Goal: Transaction & Acquisition: Subscribe to service/newsletter

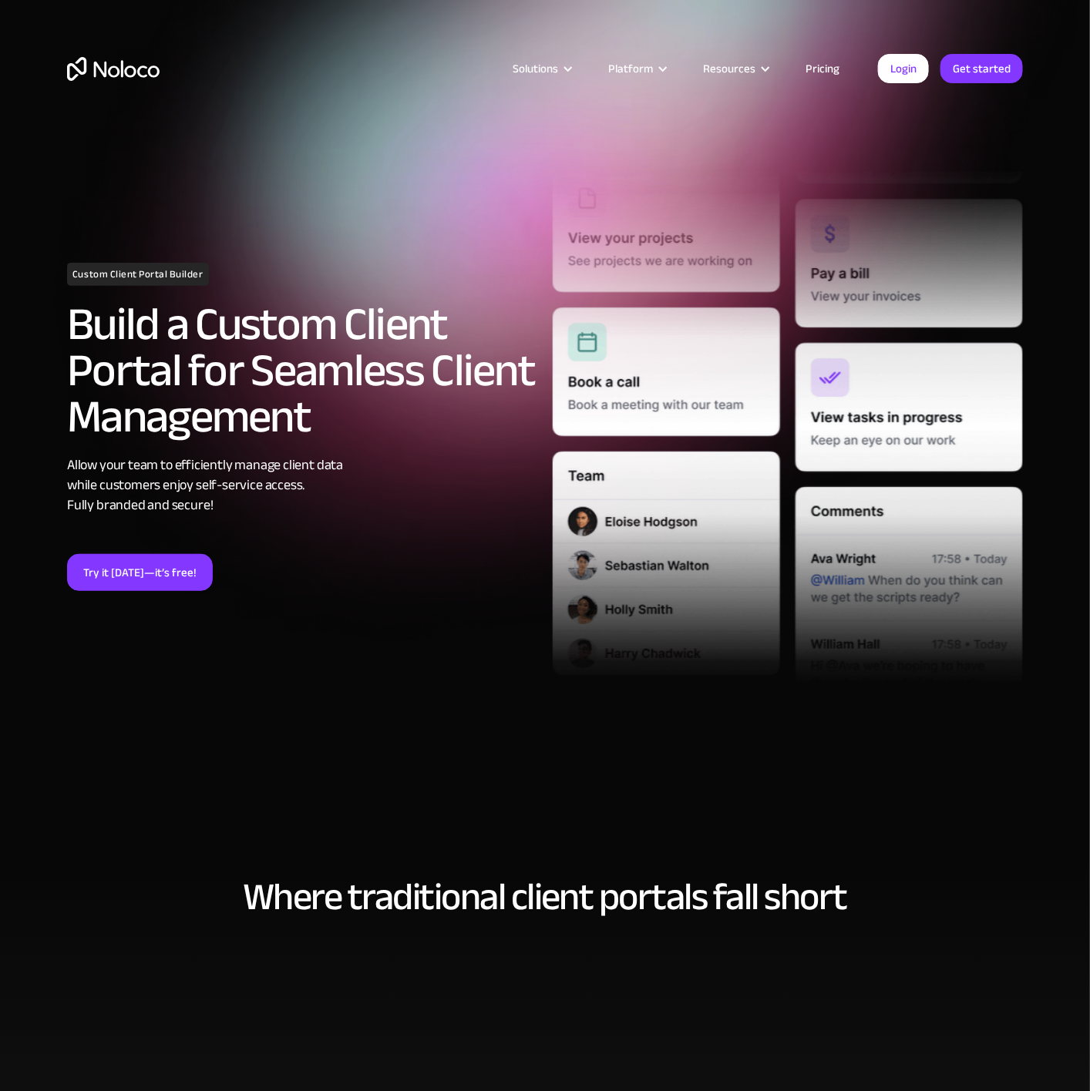
click at [814, 62] on link "Pricing" at bounding box center [822, 69] width 72 height 20
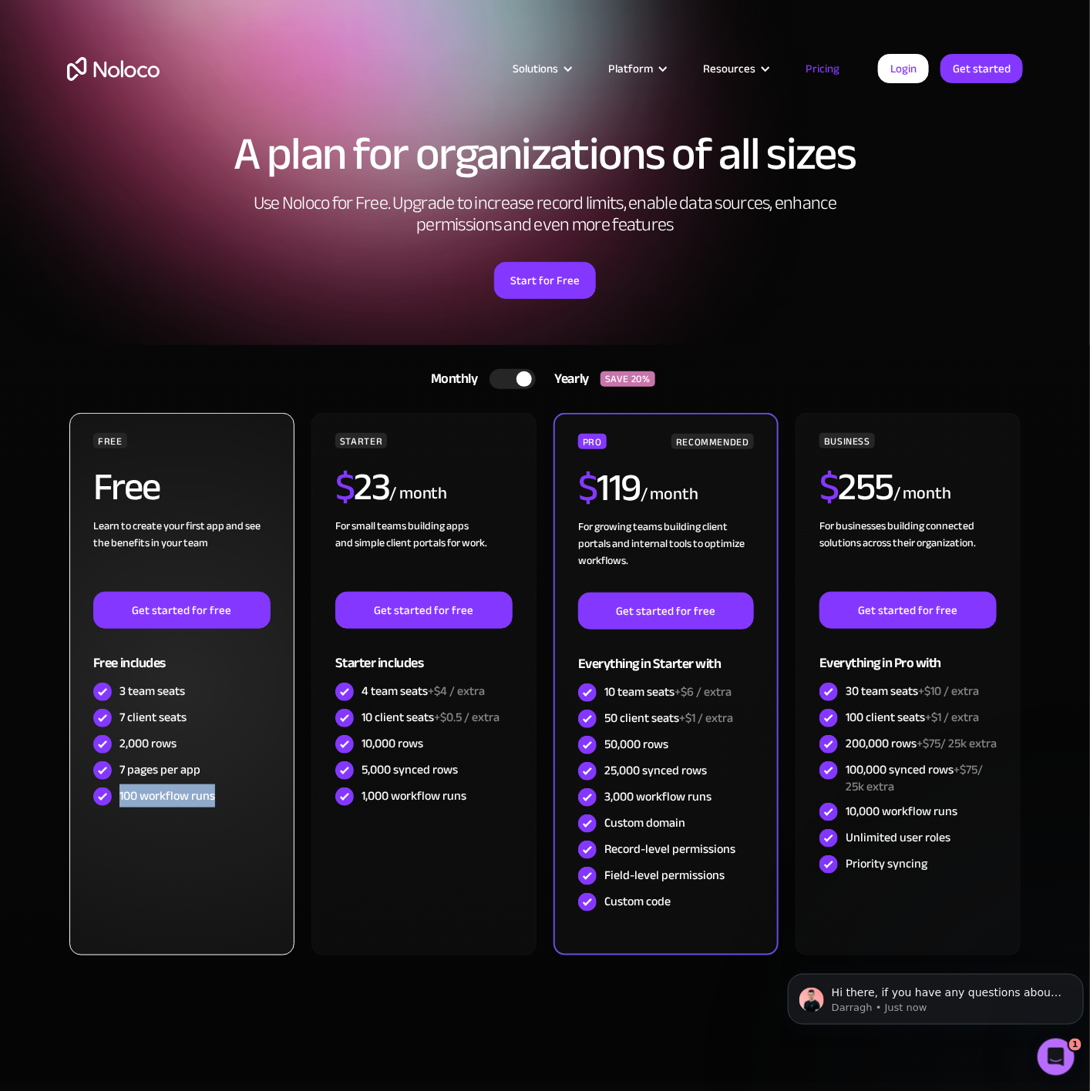
drag, startPoint x: 217, startPoint y: 798, endPoint x: 118, endPoint y: 796, distance: 99.4
click at [118, 796] on div "100 workflow runs" at bounding box center [181, 797] width 177 height 26
click at [119, 796] on div "100 workflow runs" at bounding box center [167, 796] width 96 height 17
drag, startPoint x: 210, startPoint y: 792, endPoint x: 103, endPoint y: 792, distance: 107.9
click at [103, 792] on div "100 workflow runs" at bounding box center [181, 797] width 177 height 26
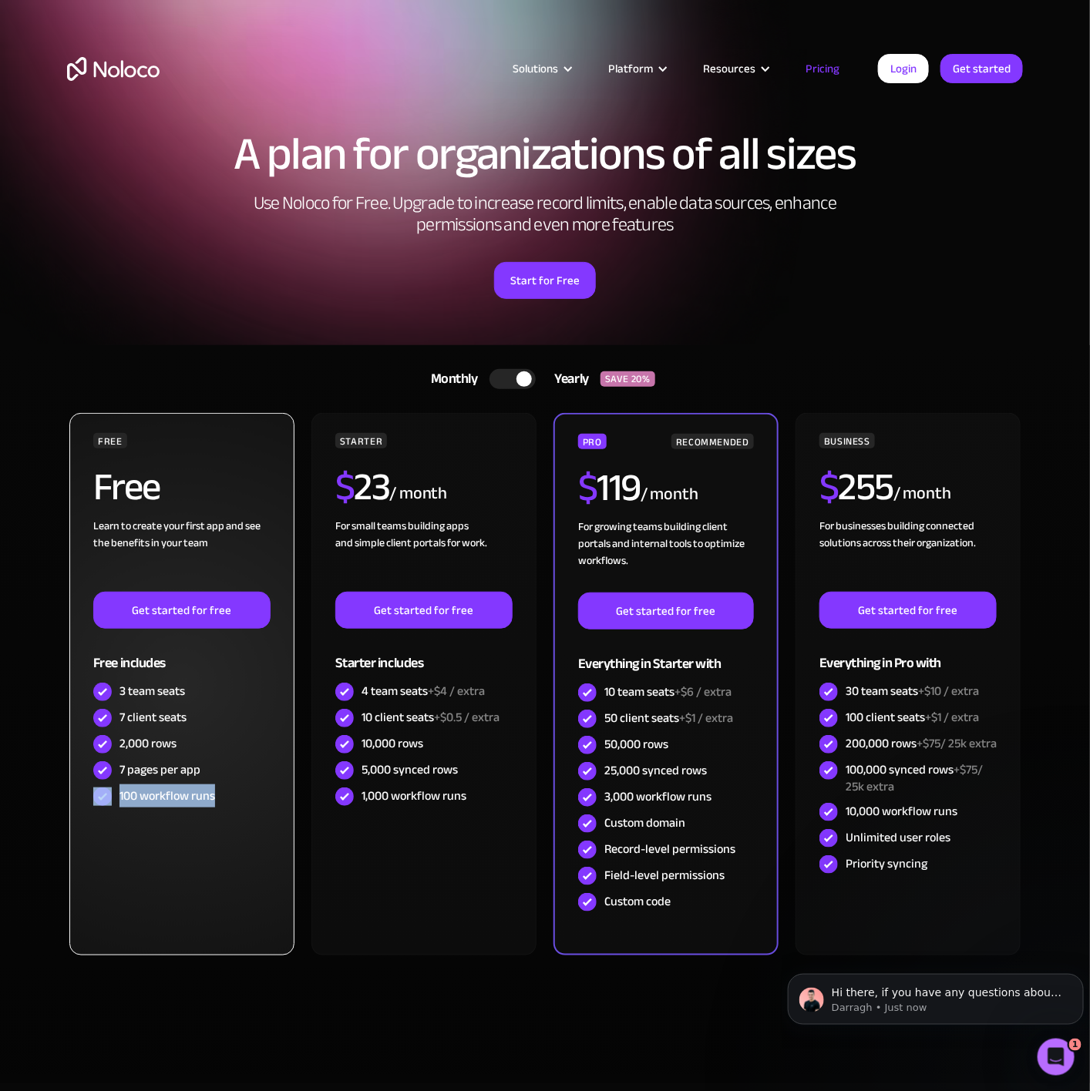
click at [116, 792] on div "100 workflow runs" at bounding box center [181, 797] width 177 height 26
drag, startPoint x: 185, startPoint y: 749, endPoint x: 127, endPoint y: 736, distance: 59.3
click at [127, 736] on div "2,000 rows" at bounding box center [181, 744] width 177 height 26
click at [127, 736] on div "2,000 rows" at bounding box center [147, 743] width 57 height 17
drag, startPoint x: 201, startPoint y: 713, endPoint x: 126, endPoint y: 717, distance: 75.6
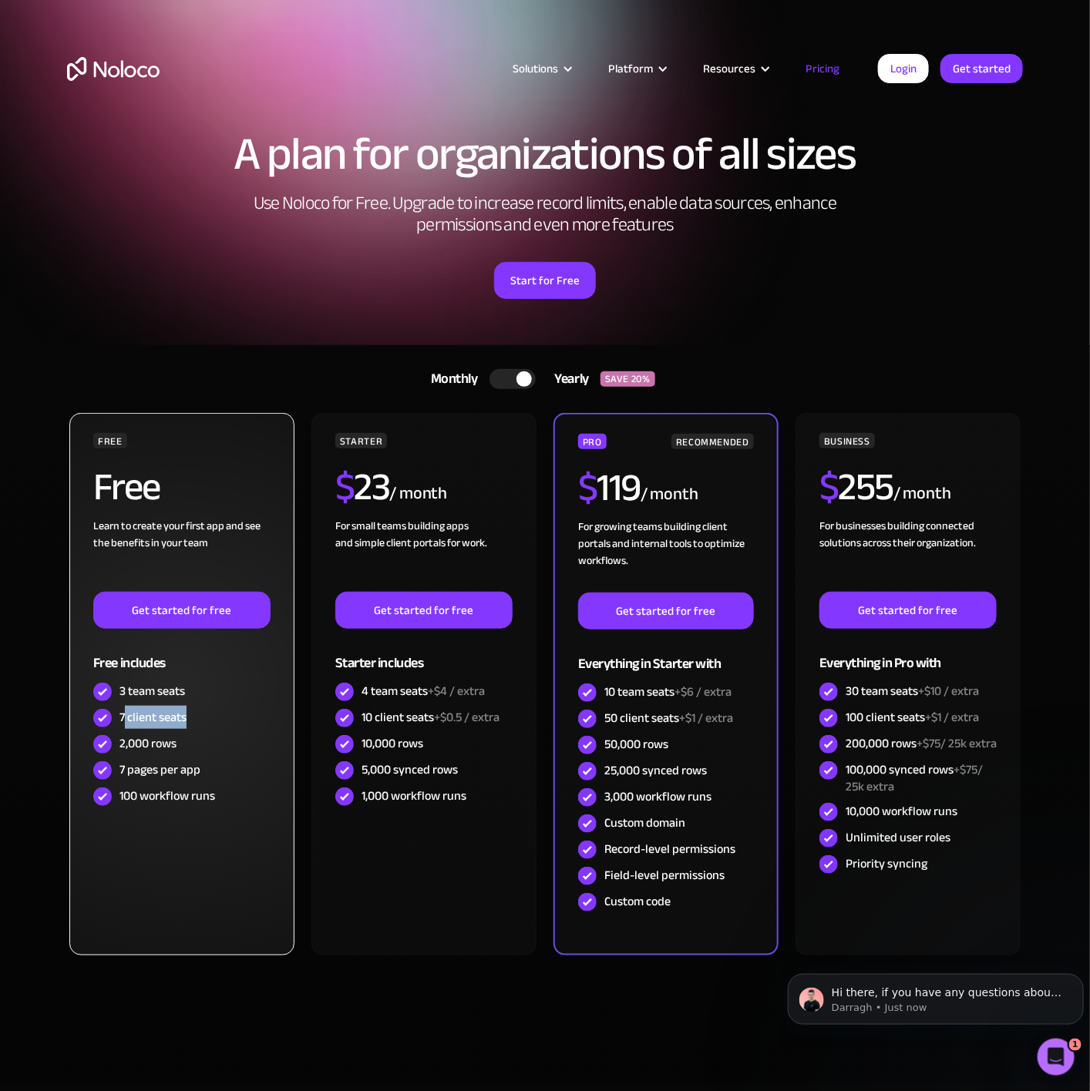
click at [126, 717] on div "7 client seats" at bounding box center [181, 718] width 177 height 26
click at [126, 717] on div "7 client seats" at bounding box center [152, 717] width 67 height 17
click at [208, 622] on link "Get started for free" at bounding box center [181, 610] width 177 height 37
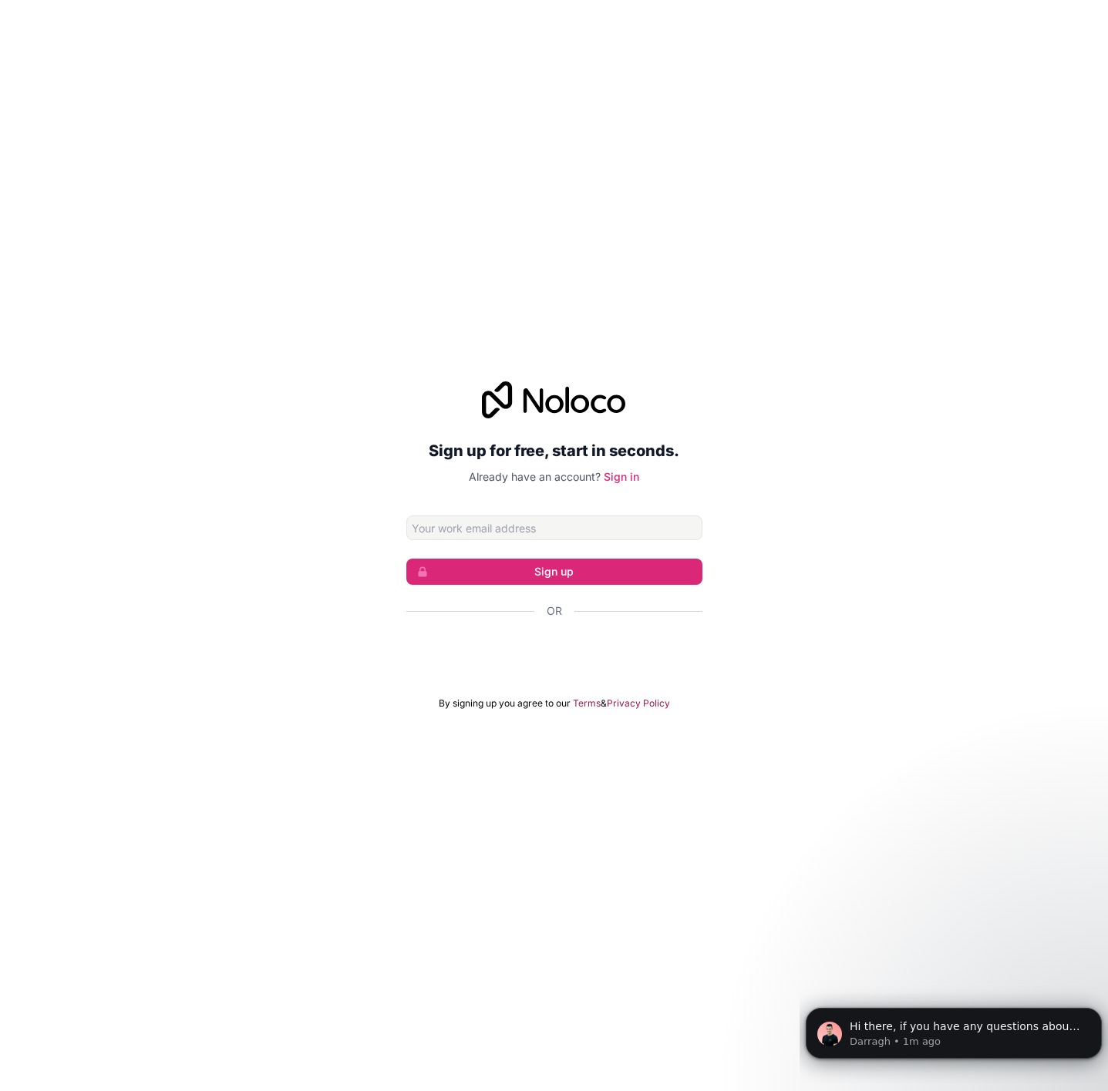
click at [562, 521] on input "Email address" at bounding box center [554, 528] width 296 height 25
type input "[EMAIL_ADDRESS][DOMAIN_NAME]"
click button "Sign up" at bounding box center [554, 572] width 296 height 26
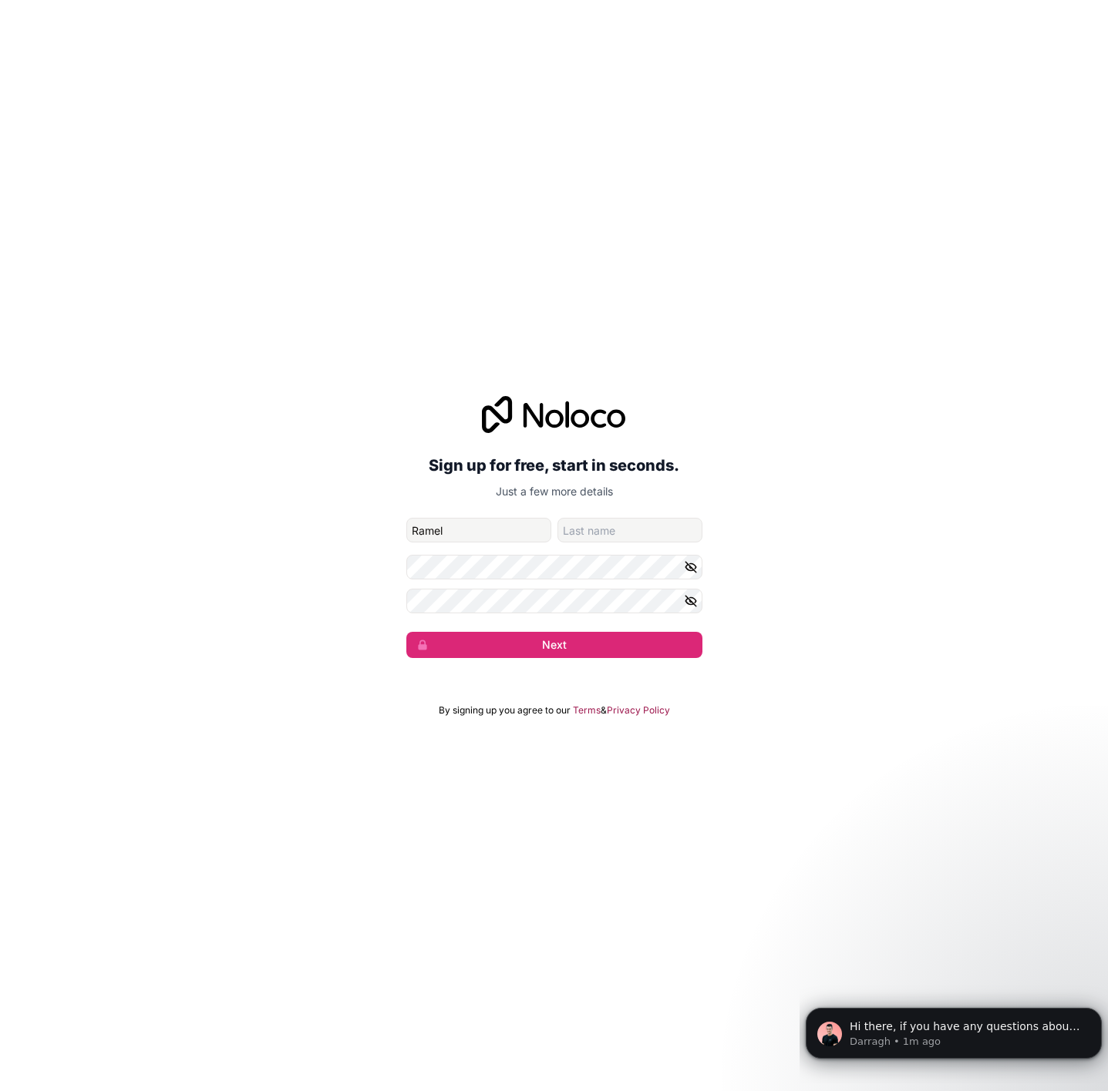
type input "Ramel"
type input "[PERSON_NAME]"
drag, startPoint x: 697, startPoint y: 571, endPoint x: 699, endPoint y: 586, distance: 14.8
click at [694, 571] on button "button" at bounding box center [693, 567] width 18 height 25
click at [697, 604] on button "button" at bounding box center [693, 601] width 18 height 25
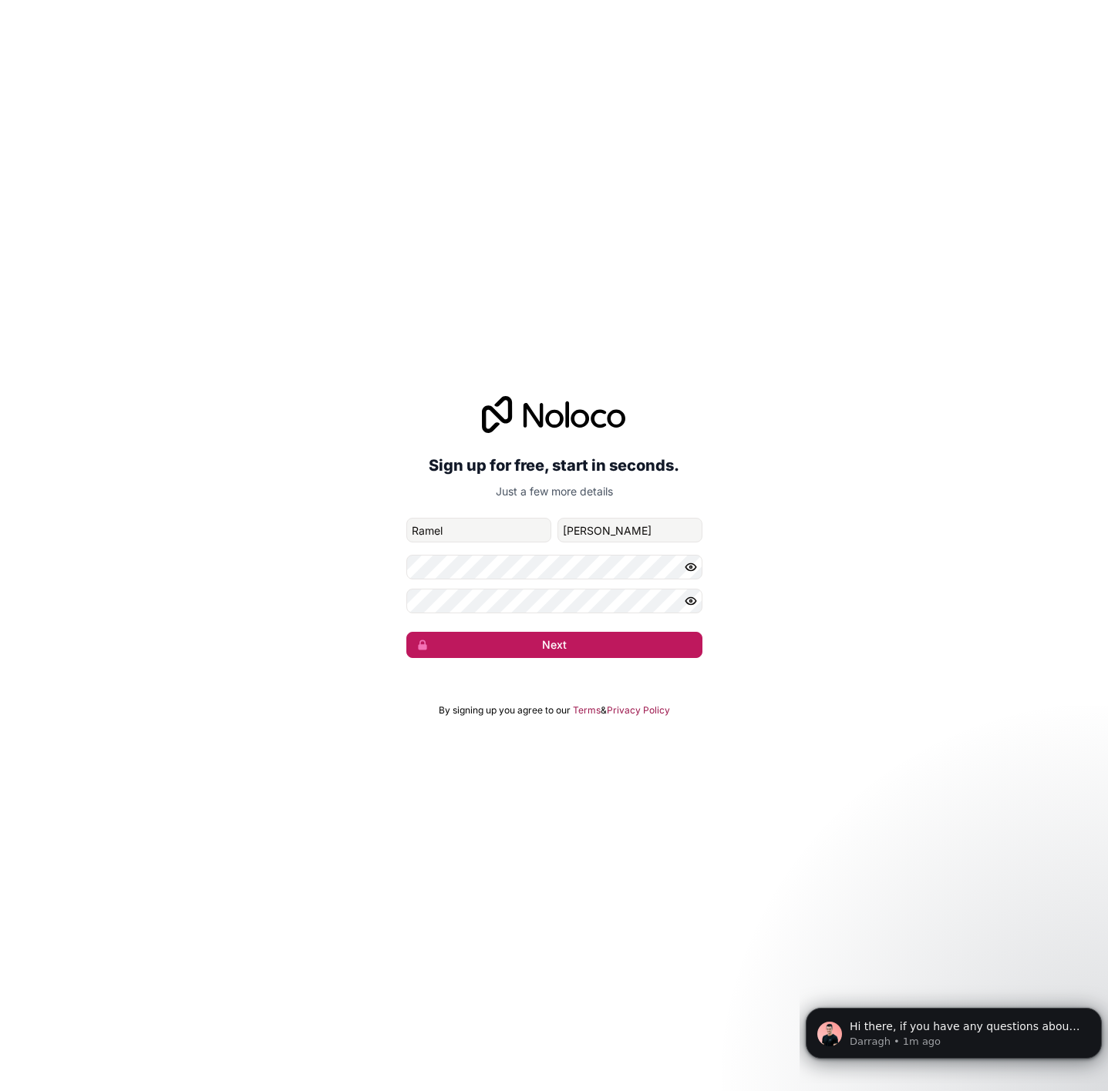
click at [614, 657] on button "Next" at bounding box center [554, 645] width 296 height 26
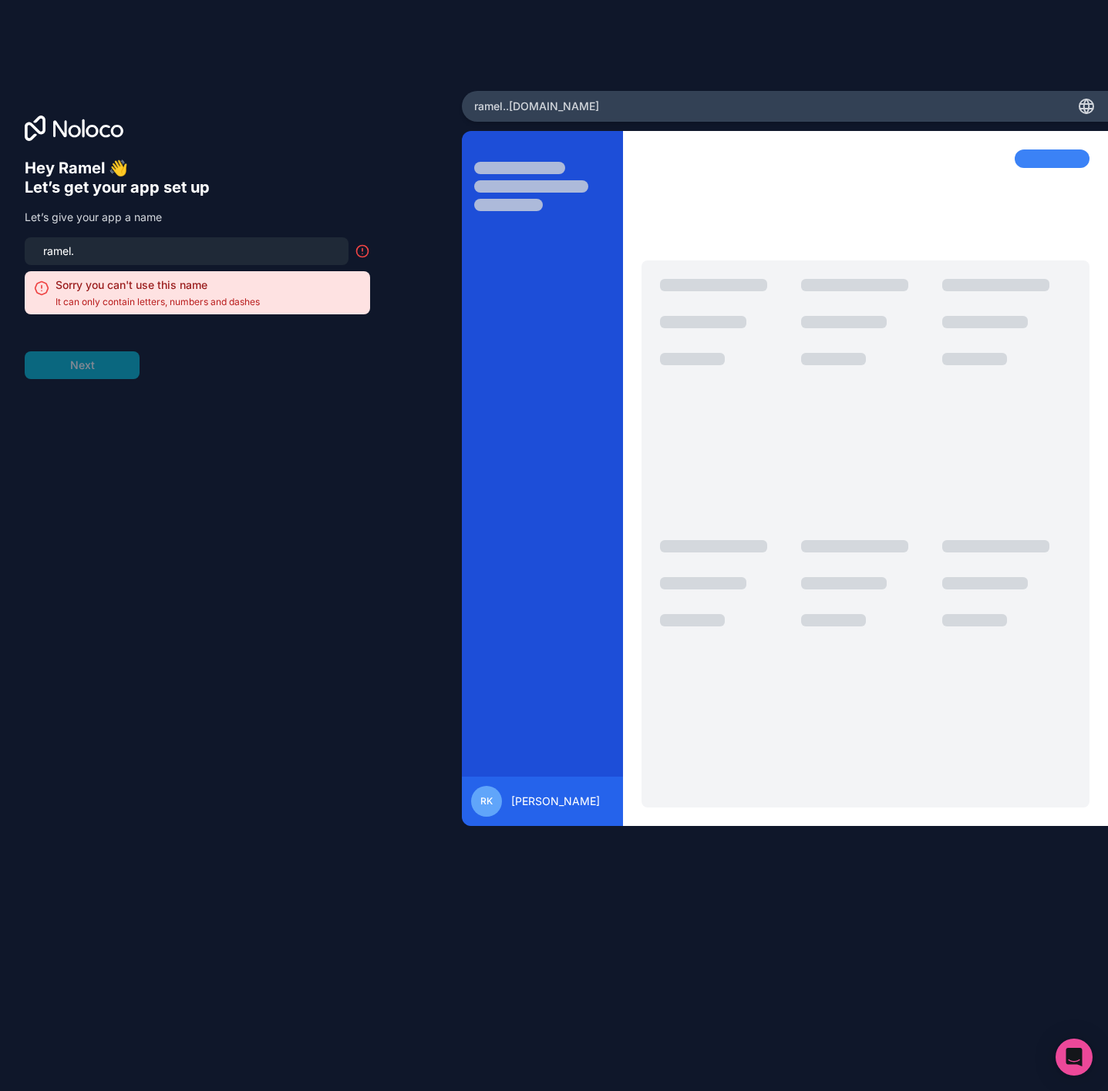
type input "ramel"
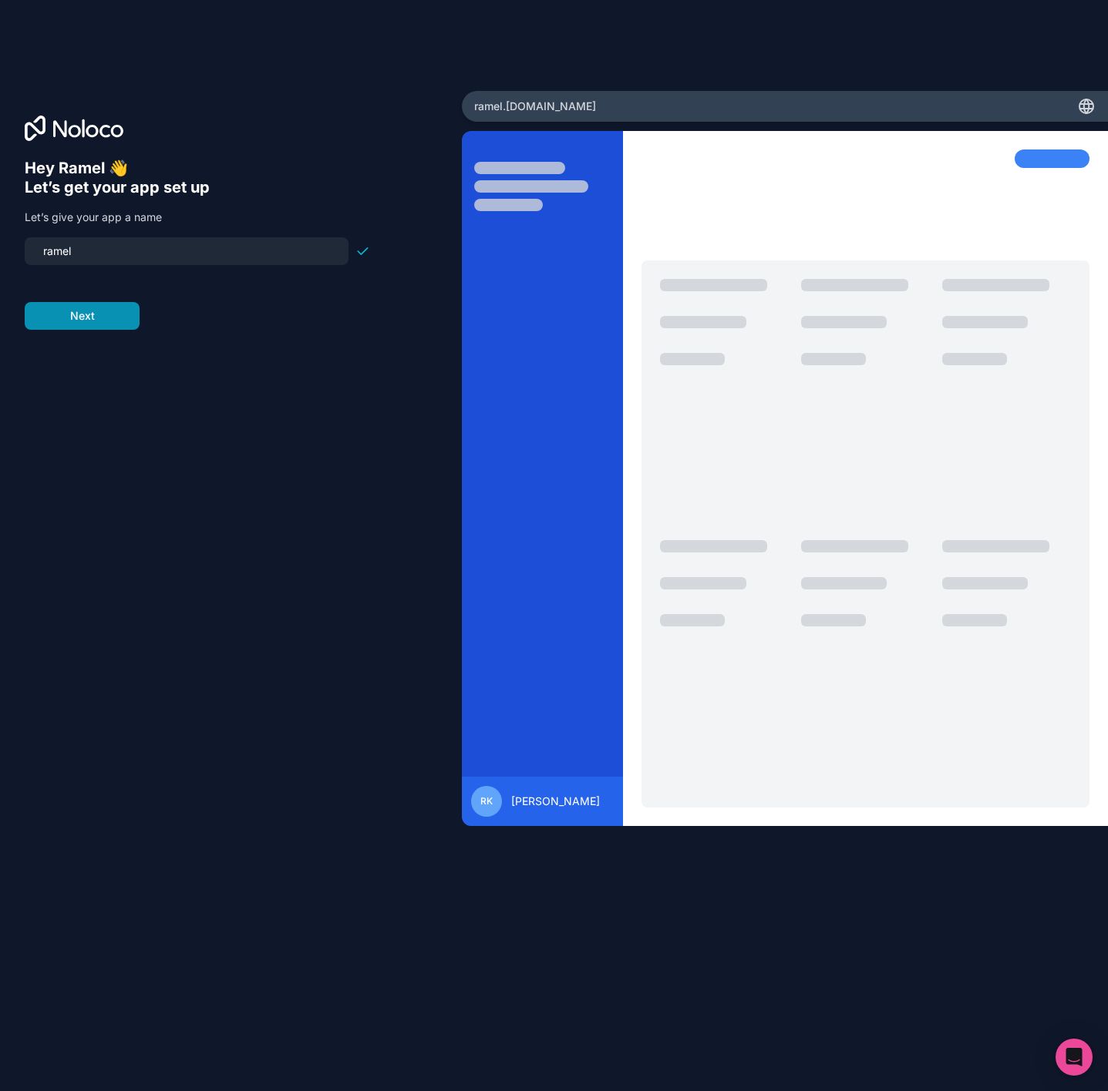
click at [88, 320] on button "Next" at bounding box center [82, 316] width 115 height 28
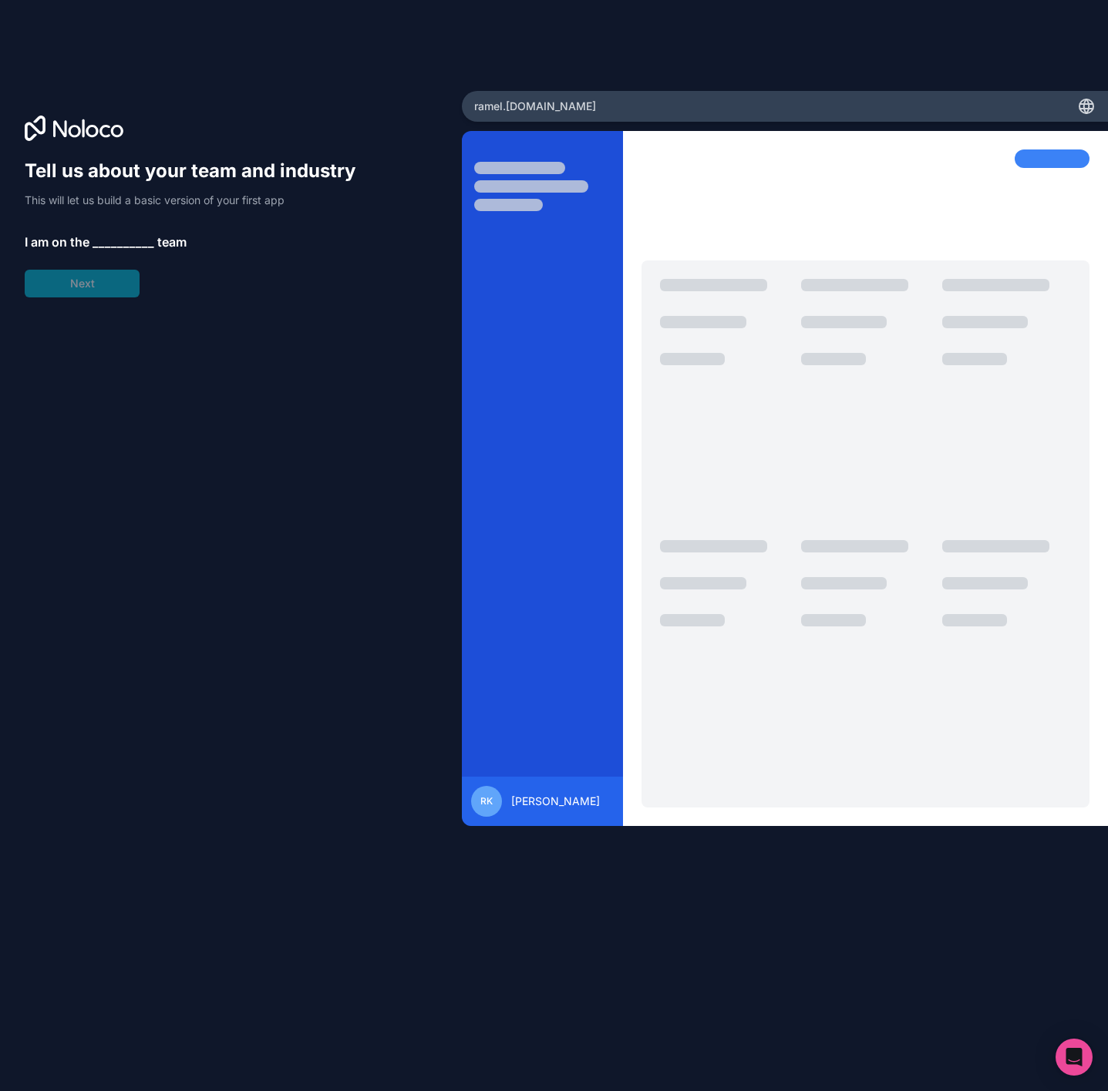
click at [109, 238] on span "__________" at bounding box center [123, 242] width 62 height 18
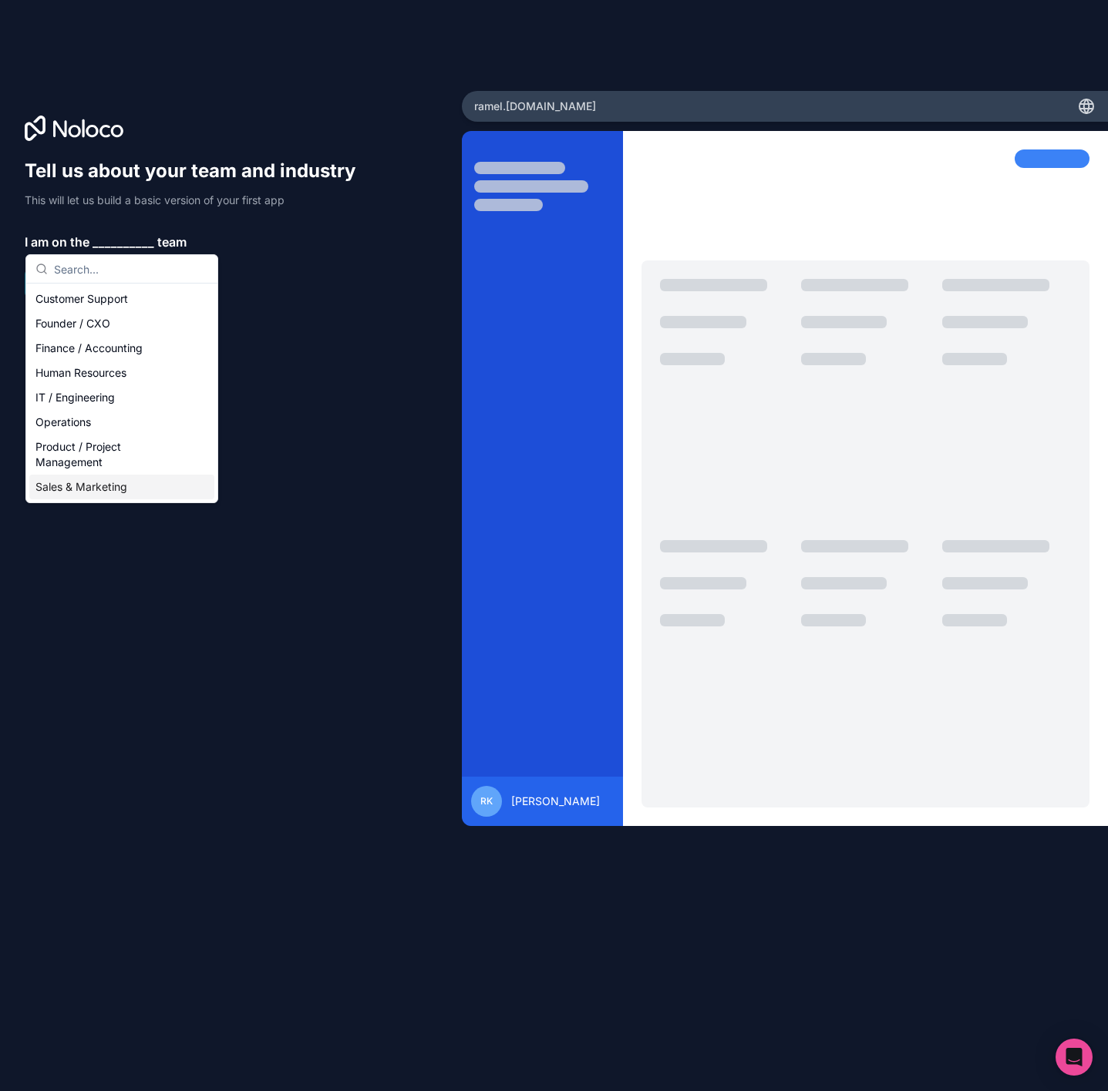
click at [157, 488] on div "Sales & Marketing" at bounding box center [121, 487] width 185 height 25
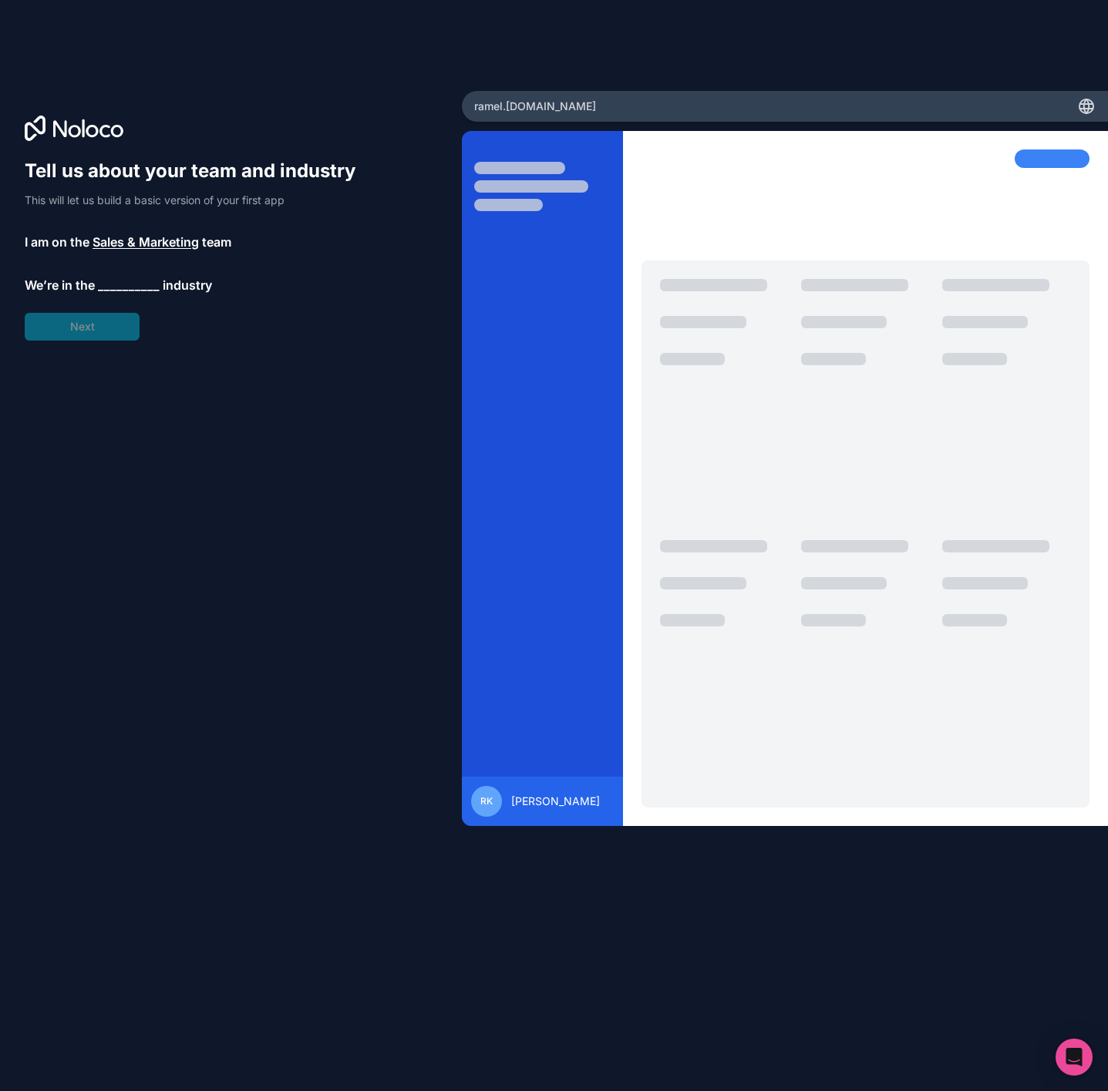
click at [123, 284] on span "__________" at bounding box center [129, 285] width 62 height 18
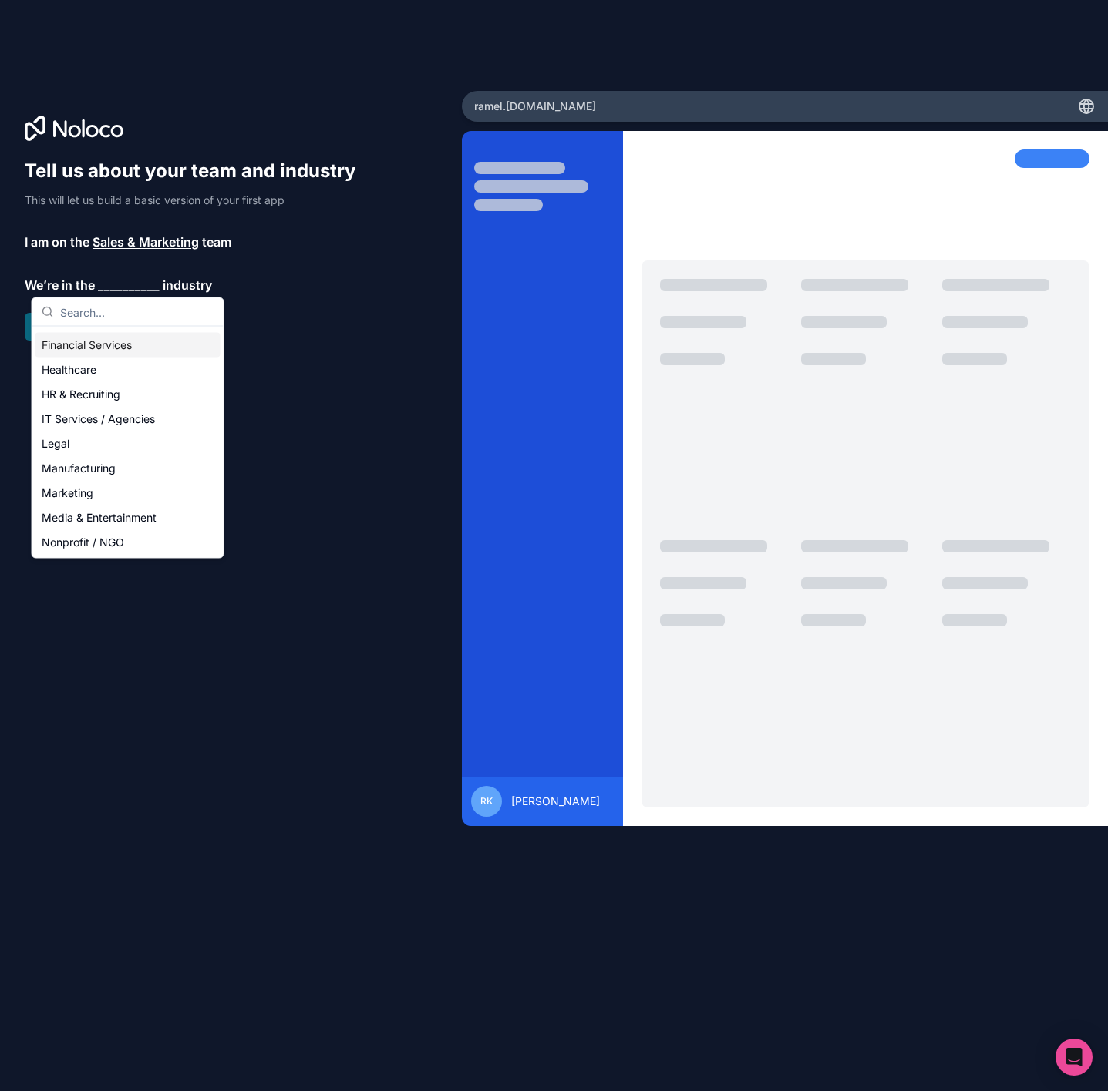
scroll to position [116, 0]
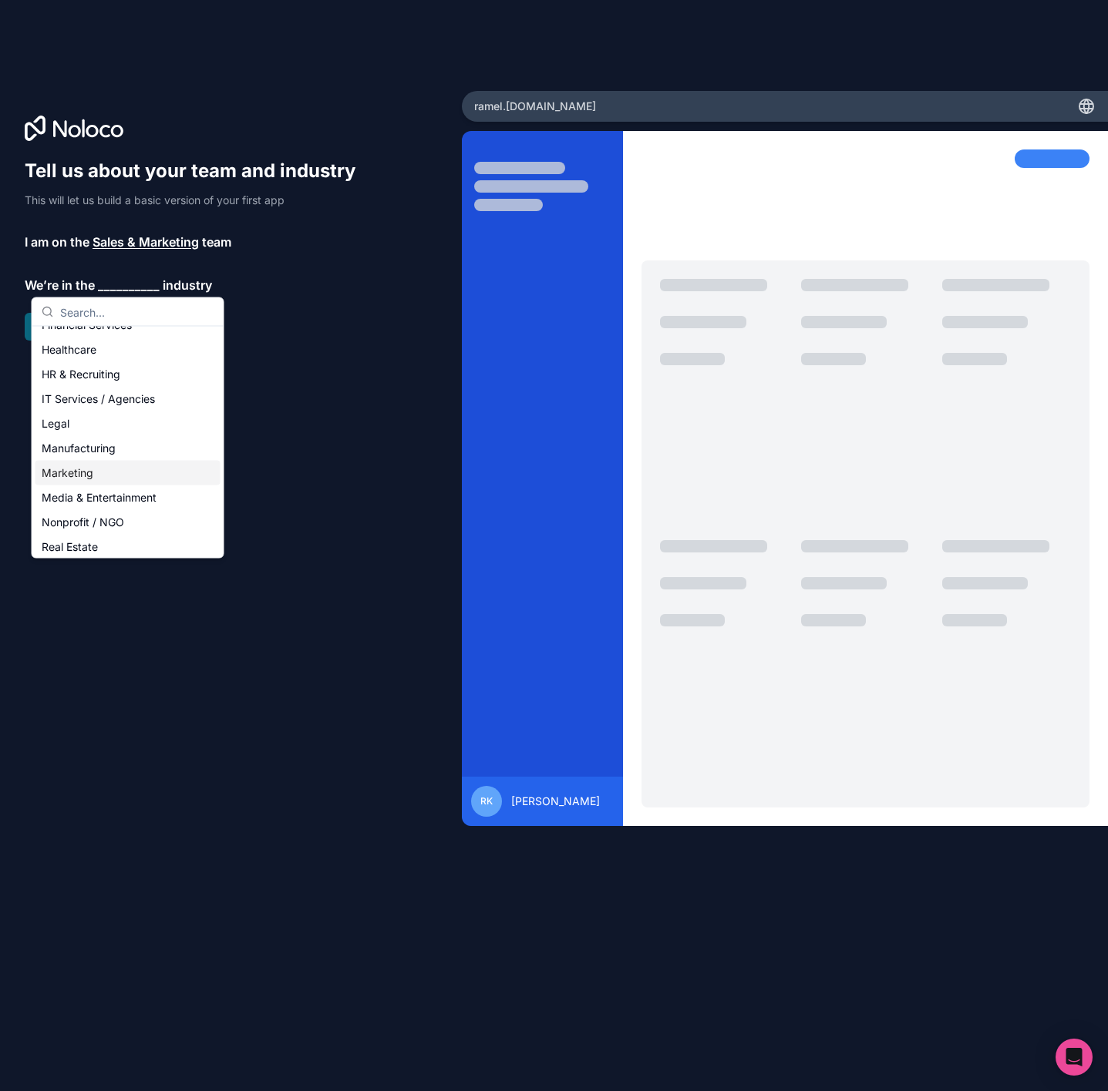
click at [146, 479] on div "Marketing" at bounding box center [127, 473] width 185 height 25
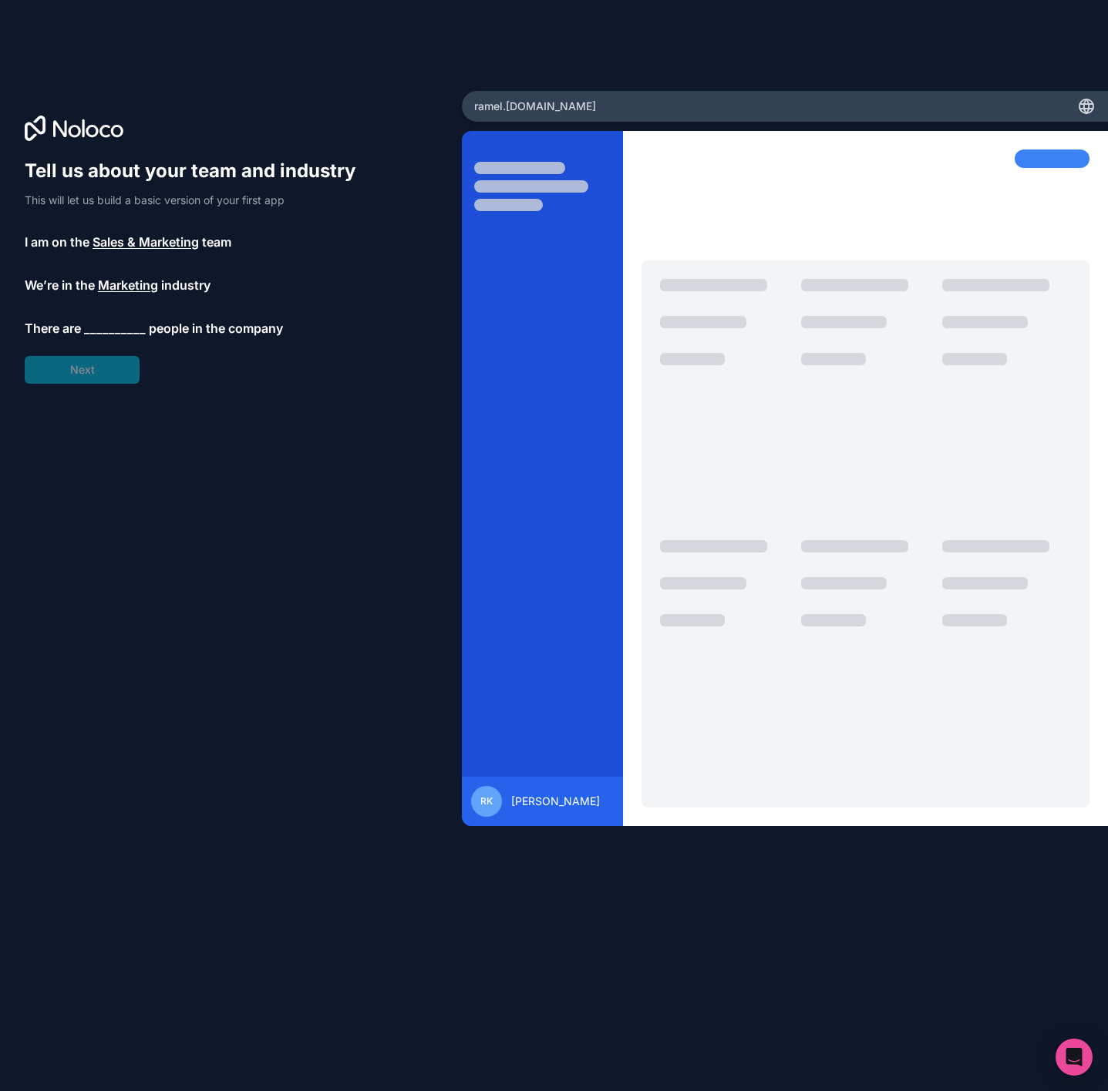
click at [114, 327] on span "__________" at bounding box center [115, 328] width 62 height 18
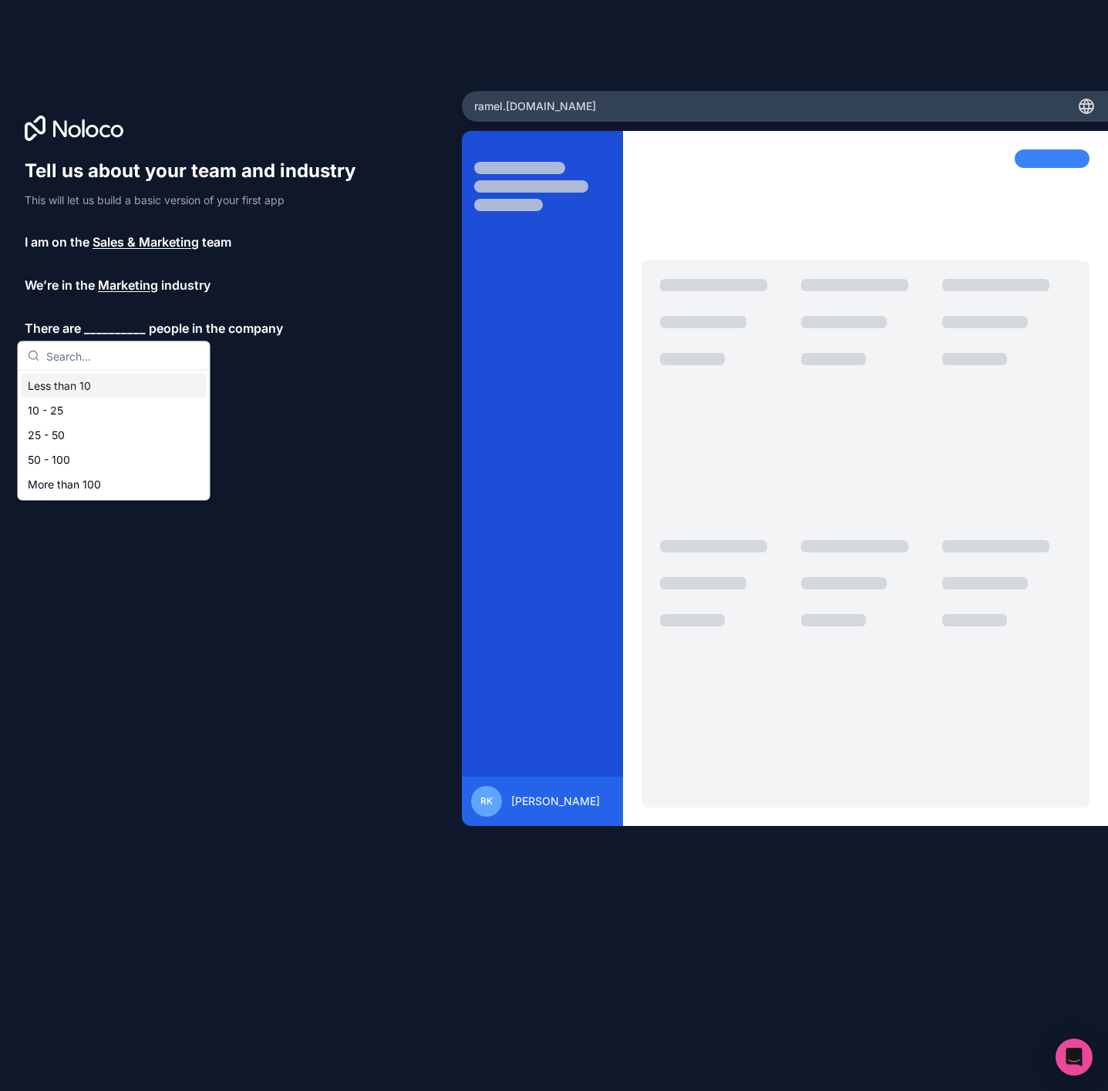
click at [139, 389] on div "Less than 10" at bounding box center [114, 386] width 185 height 25
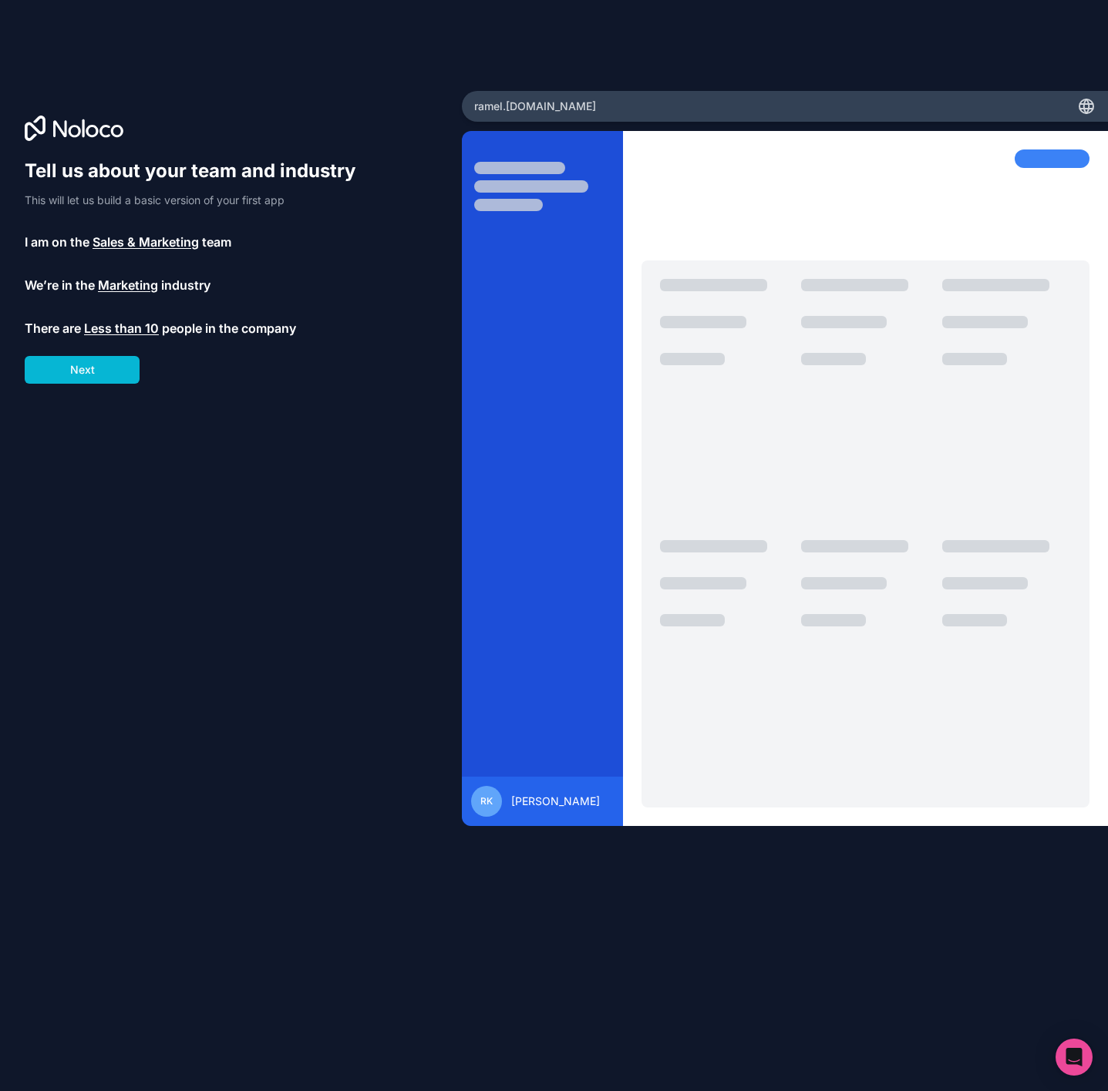
click at [137, 331] on span "Less than 10" at bounding box center [121, 328] width 75 height 18
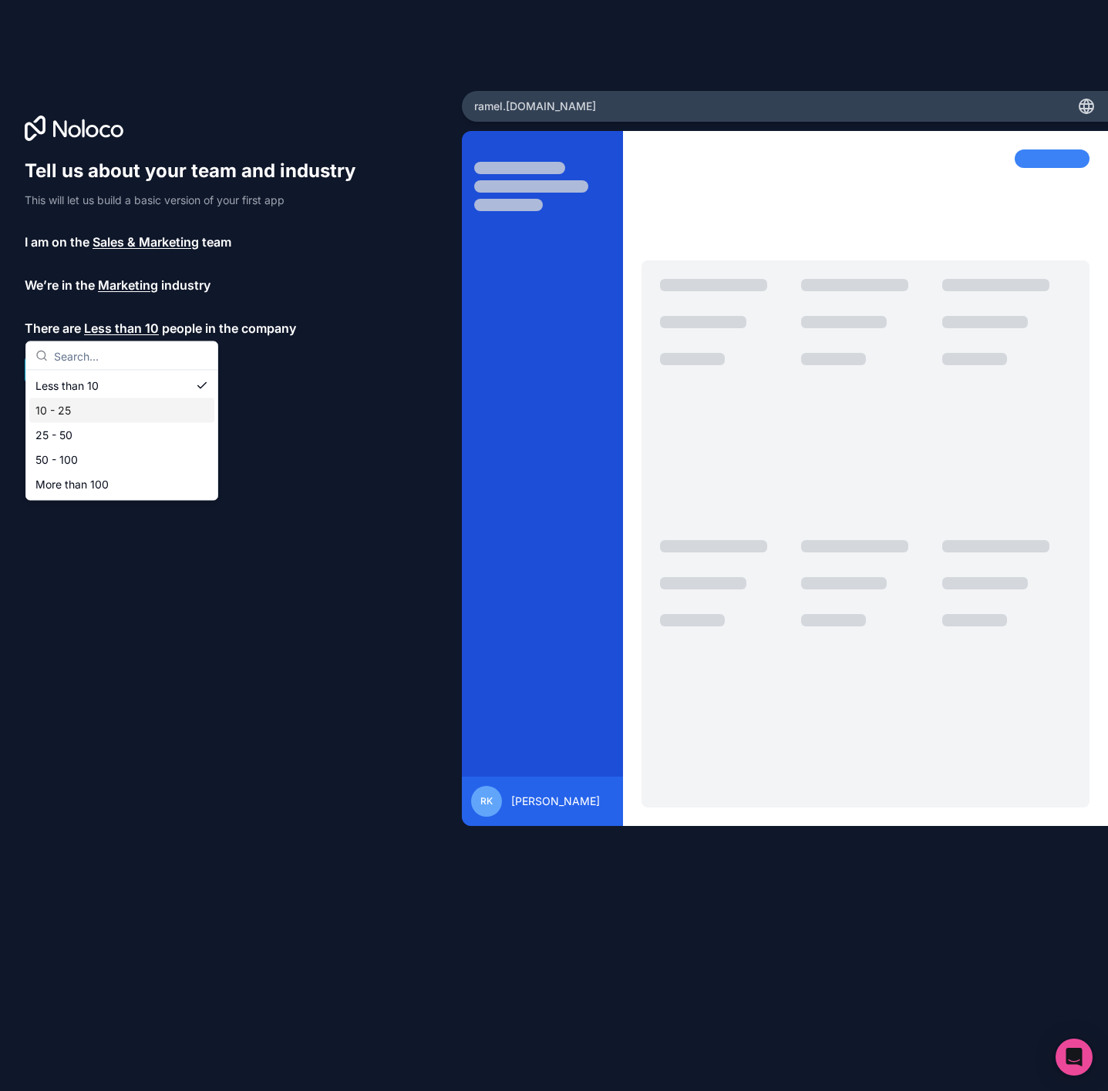
click at [123, 412] on div "10 - 25" at bounding box center [121, 410] width 185 height 25
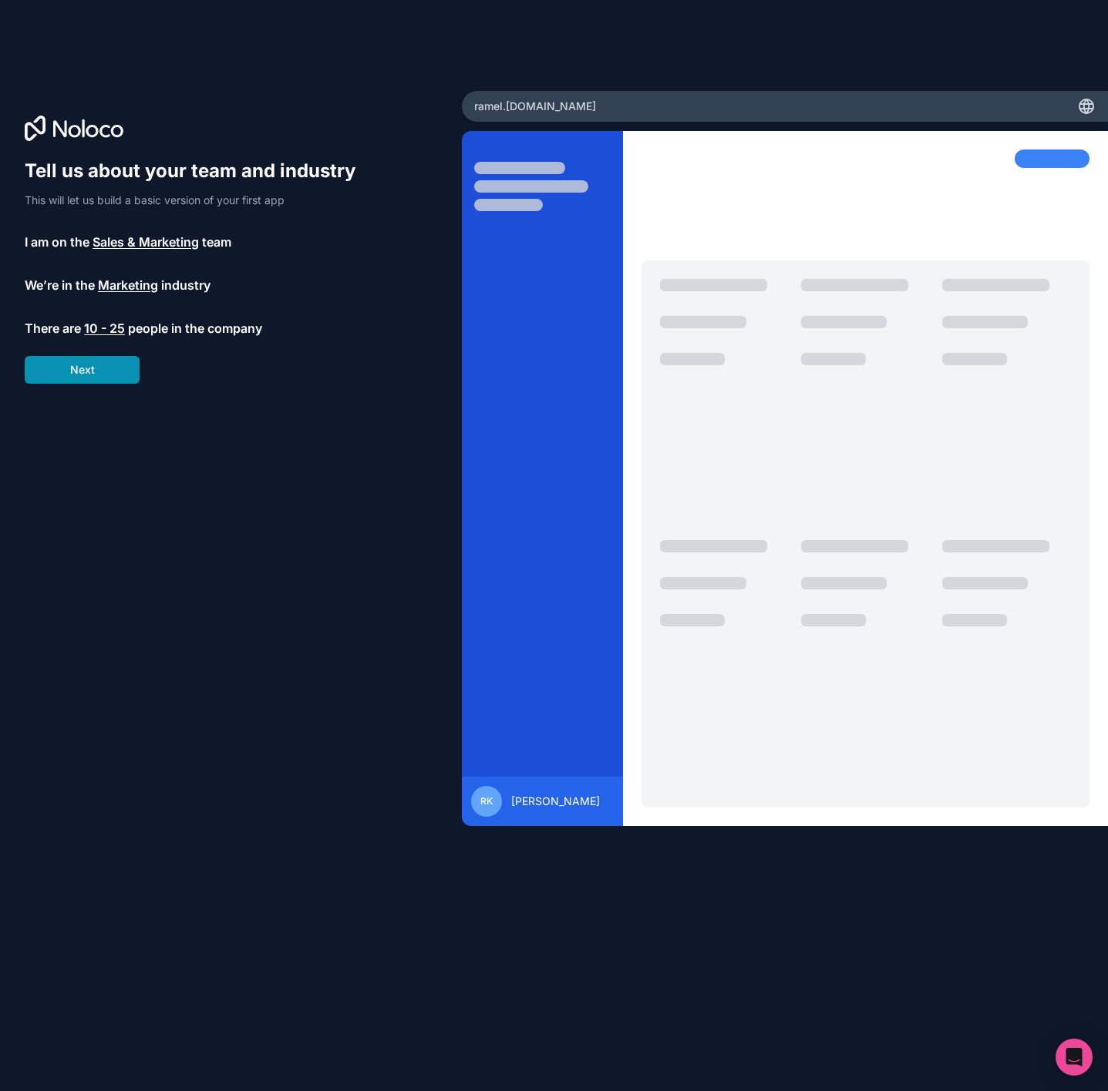
click at [100, 361] on button "Next" at bounding box center [82, 370] width 115 height 28
